Goal: Transaction & Acquisition: Purchase product/service

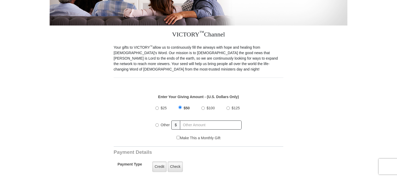
scroll to position [130, 0]
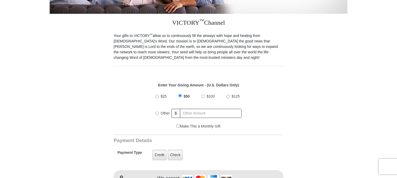
click at [157, 112] on input "Other" at bounding box center [156, 113] width 3 height 3
radio input "true"
type input "10"
click at [159, 151] on label "Credit" at bounding box center [159, 155] width 14 height 11
click at [0, 0] on input "Credit" at bounding box center [0, 0] width 0 height 0
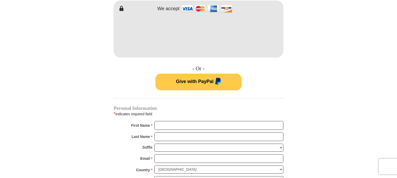
scroll to position [313, 0]
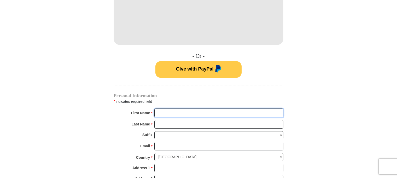
click at [206, 109] on input "First Name *" at bounding box center [218, 113] width 129 height 9
click at [207, 109] on input "First Name *" at bounding box center [218, 113] width 129 height 9
type input "Joy"
click at [178, 120] on input "Last Name *" at bounding box center [218, 124] width 129 height 9
type input "[PERSON_NAME]"
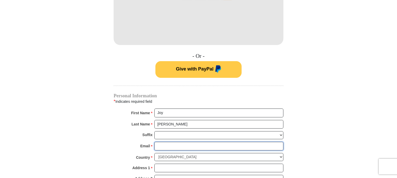
click at [173, 143] on input "Email *" at bounding box center [218, 146] width 129 height 9
type input "[EMAIL_ADDRESS][DOMAIN_NAME]"
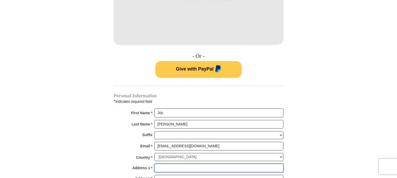
click at [168, 164] on input "Address 1 *" at bounding box center [218, 168] width 129 height 9
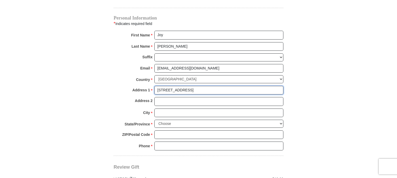
scroll to position [391, 0]
type input "[STREET_ADDRESS]"
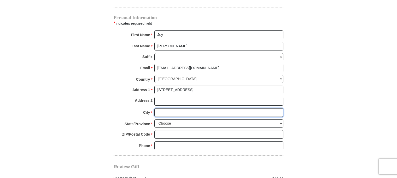
click at [168, 109] on input "City *" at bounding box center [218, 113] width 129 height 9
type input "[GEOGRAPHIC_DATA]"
click at [280, 120] on select "Choose [US_STATE] [US_STATE] [US_STATE] [US_STATE] [US_STATE] Armed Forces Amer…" at bounding box center [218, 124] width 129 height 8
select select "MD"
click at [154, 120] on select "Choose [US_STATE] [US_STATE] [US_STATE] [US_STATE] [US_STATE] Armed Forces Amer…" at bounding box center [218, 124] width 129 height 8
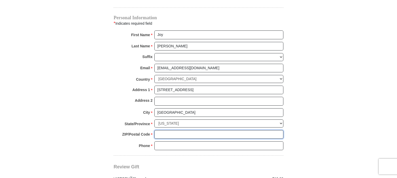
click at [172, 130] on input "ZIP/Postal Code *" at bounding box center [218, 134] width 129 height 9
type input "20874"
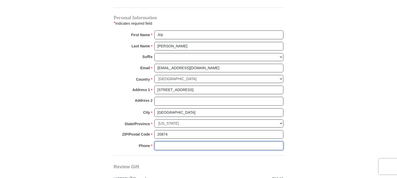
click at [170, 142] on input "Phone * *" at bounding box center [218, 146] width 129 height 9
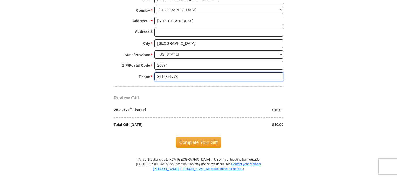
scroll to position [470, 0]
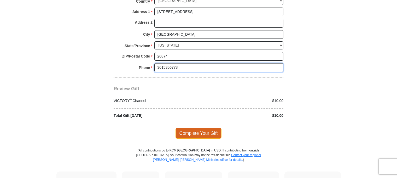
type input "3015356778"
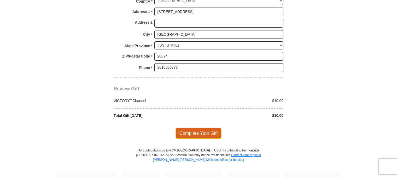
click at [204, 128] on span "Complete Your Gift" at bounding box center [198, 133] width 46 height 11
